Goal: Navigation & Orientation: Find specific page/section

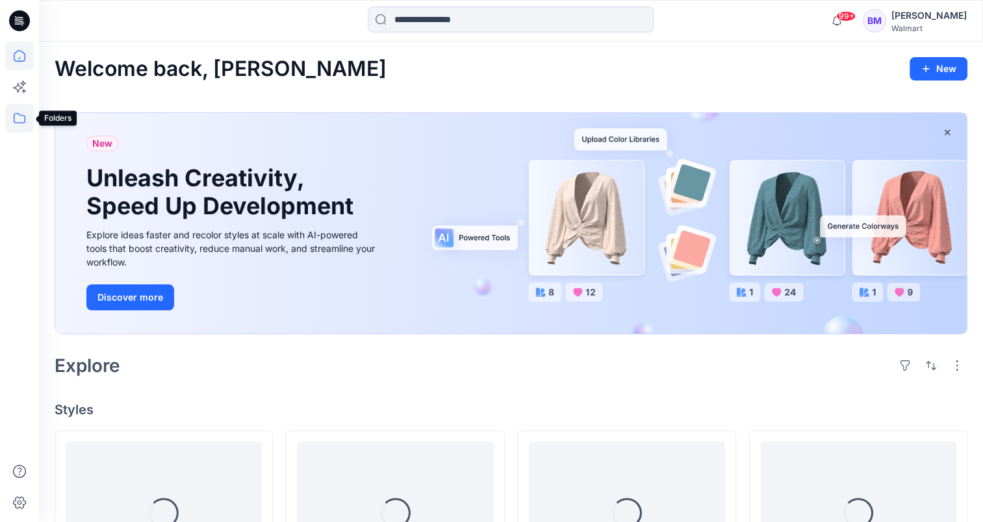
click at [26, 120] on icon at bounding box center [19, 118] width 29 height 29
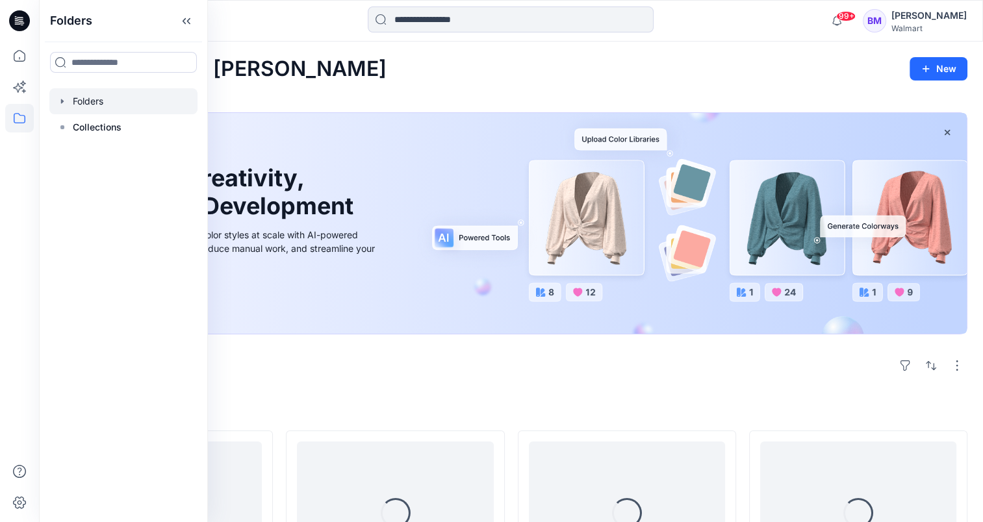
click at [90, 106] on div at bounding box center [123, 101] width 148 height 26
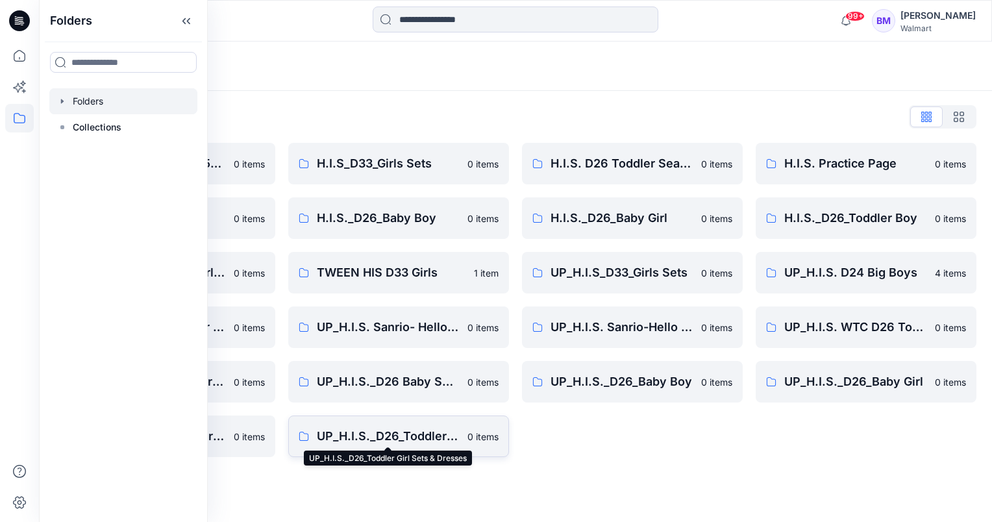
click at [331, 431] on p "UP_H.I.S._D26_Toddler Girl Sets & Dresses" at bounding box center [388, 436] width 143 height 18
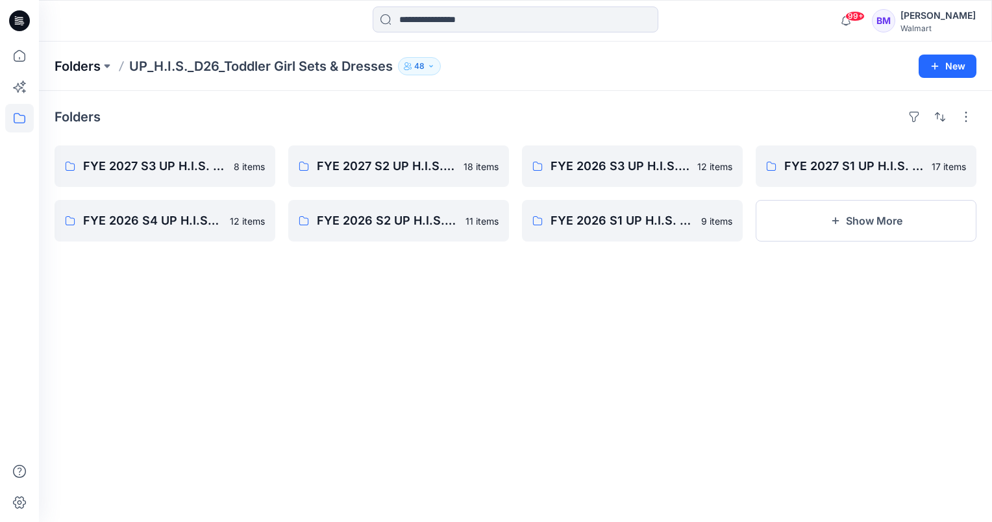
click at [100, 71] on p "Folders" at bounding box center [78, 66] width 46 height 18
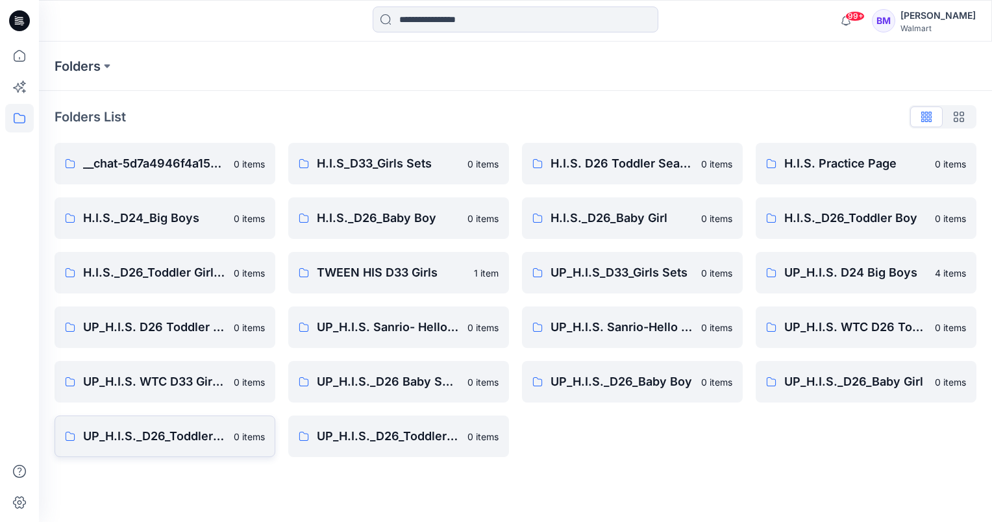
click at [174, 438] on p "UP_H.I.S._D26_Toddler Boy" at bounding box center [154, 436] width 143 height 18
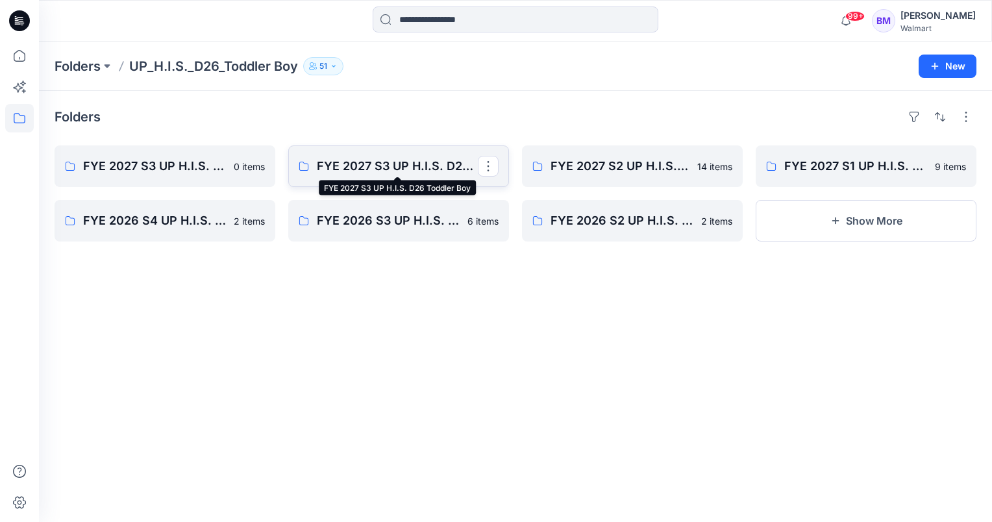
click at [330, 168] on p "FYE 2027 S3 UP H.I.S. D26 Toddler Boy" at bounding box center [397, 166] width 161 height 18
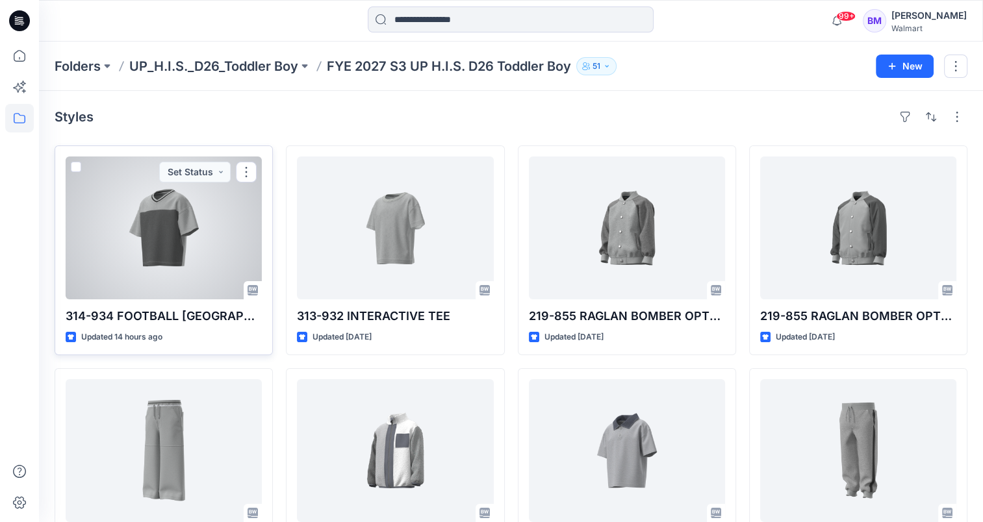
click at [209, 252] on div at bounding box center [164, 228] width 196 height 143
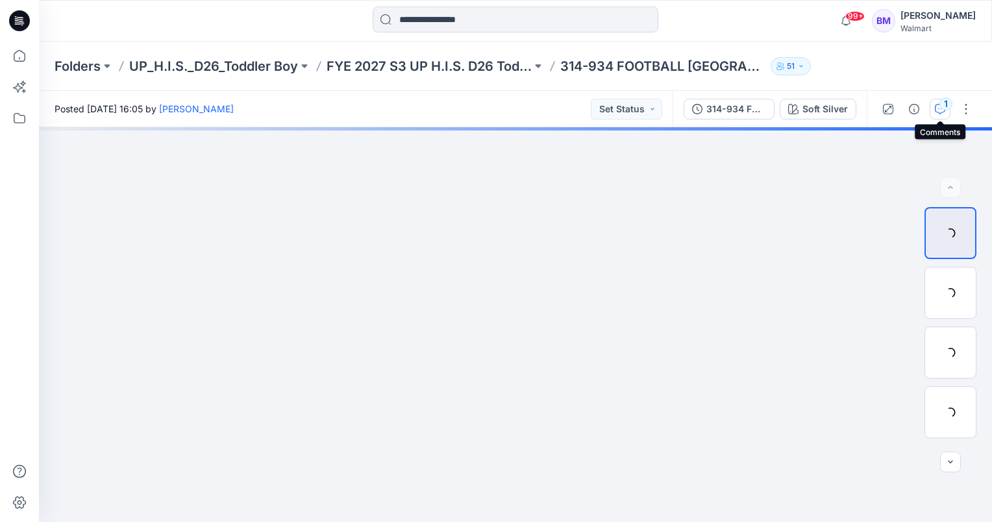
click at [946, 109] on div "1" at bounding box center [946, 103] width 13 height 13
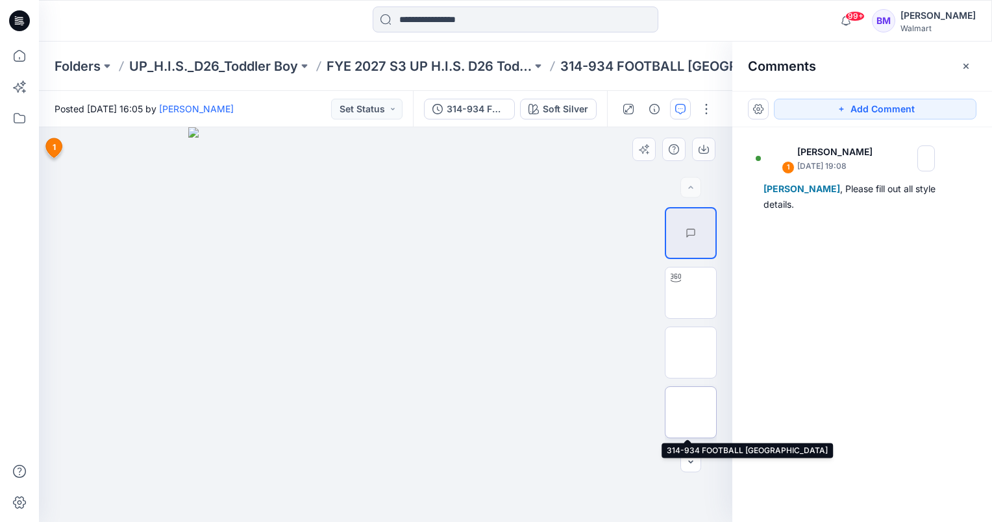
click at [691, 412] on img at bounding box center [691, 412] width 0 height 0
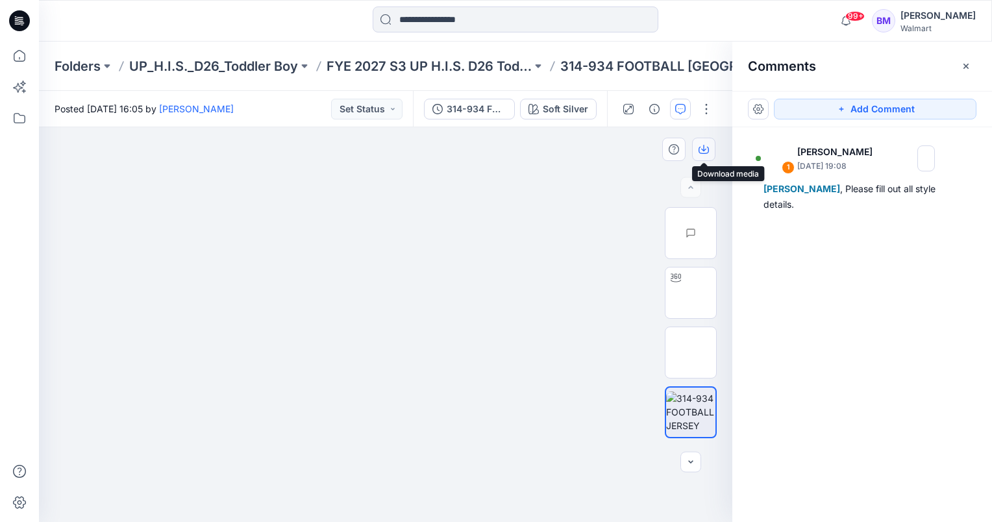
click at [711, 148] on button "button" at bounding box center [703, 149] width 23 height 23
